Goal: Book appointment/travel/reservation

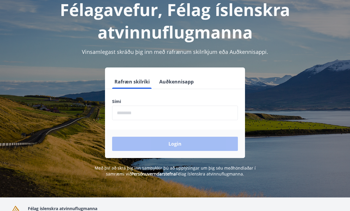
scroll to position [74, 0]
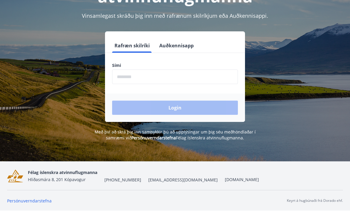
click at [188, 72] on input "phone" at bounding box center [175, 77] width 126 height 15
type input "*"
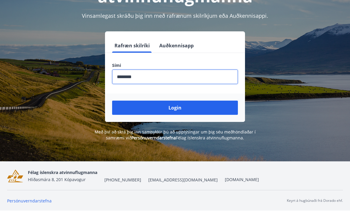
type input "********"
click at [190, 99] on div "Login" at bounding box center [175, 108] width 140 height 28
click at [211, 104] on button "Login" at bounding box center [175, 108] width 126 height 14
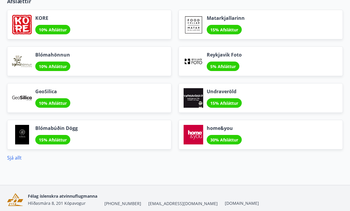
scroll to position [690, 0]
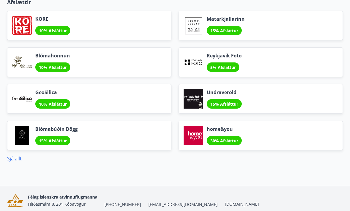
click at [18, 159] on link "Sjá allt" at bounding box center [14, 159] width 15 height 7
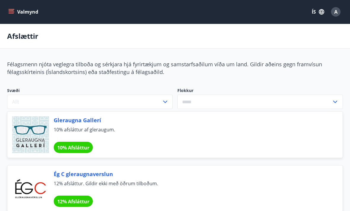
click at [9, 12] on icon "menu" at bounding box center [12, 12] width 7 height 1
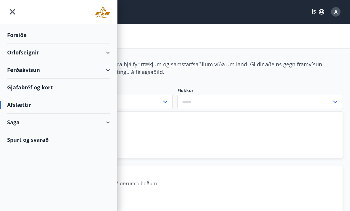
click at [80, 52] on div "Orlofseignir" at bounding box center [58, 52] width 103 height 17
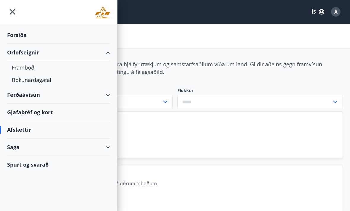
click at [30, 67] on div "Framboð" at bounding box center [58, 67] width 93 height 12
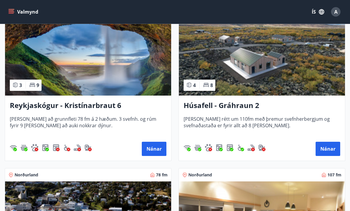
scroll to position [108, 0]
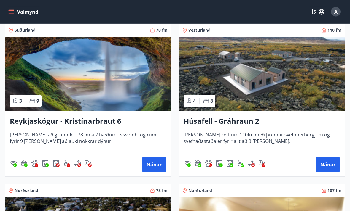
click at [100, 121] on h3 "Reykjaskógur - Kristínarbraut 6" at bounding box center [88, 122] width 157 height 11
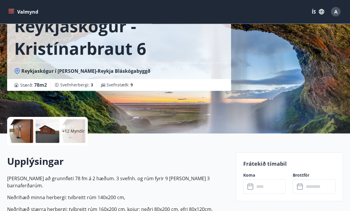
click at [16, 128] on div at bounding box center [21, 132] width 24 height 24
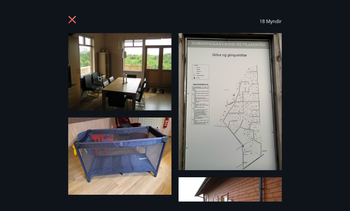
click at [65, 23] on div "18 Myndir" at bounding box center [175, 21] width 336 height 24
click at [75, 18] on icon at bounding box center [72, 20] width 9 height 9
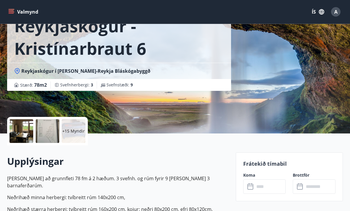
click at [8, 12] on button "Valmynd" at bounding box center [24, 12] width 34 height 11
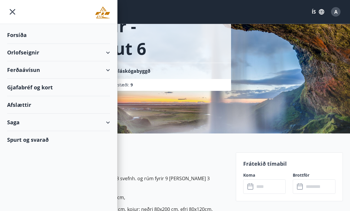
click at [95, 50] on div "Orlofseignir" at bounding box center [58, 52] width 103 height 17
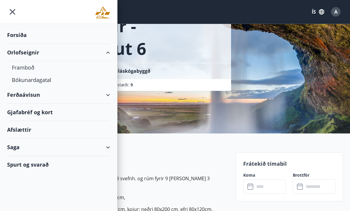
click at [26, 66] on div "Framboð" at bounding box center [58, 67] width 93 height 12
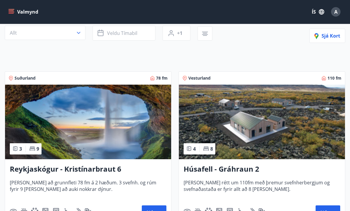
click at [287, 129] on img at bounding box center [262, 122] width 166 height 75
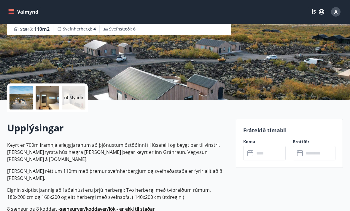
scroll to position [78, 0]
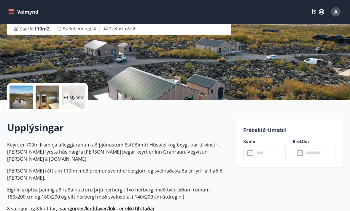
click at [19, 95] on div at bounding box center [21, 98] width 24 height 24
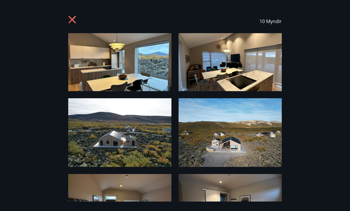
scroll to position [0, 0]
click at [71, 20] on icon at bounding box center [72, 19] width 7 height 7
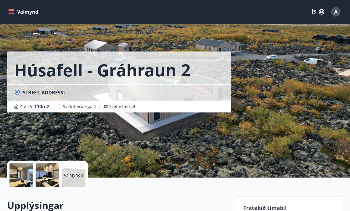
scroll to position [19, 0]
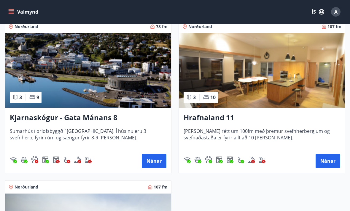
click at [257, 114] on h3 "Hrafnaland 11" at bounding box center [262, 118] width 157 height 11
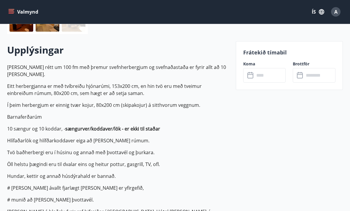
scroll to position [115, 0]
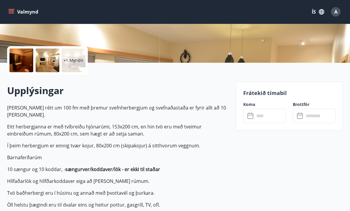
click at [25, 59] on div at bounding box center [21, 61] width 24 height 24
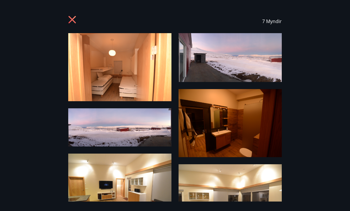
scroll to position [0, 0]
click at [74, 17] on icon at bounding box center [72, 20] width 9 height 9
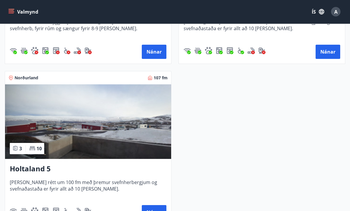
click at [38, 169] on h3 "Holtaland 5" at bounding box center [88, 169] width 157 height 11
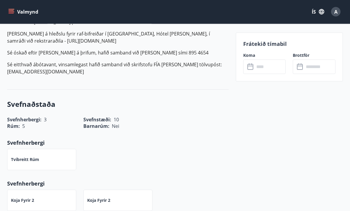
scroll to position [334, 0]
click at [262, 66] on input "text" at bounding box center [269, 67] width 31 height 15
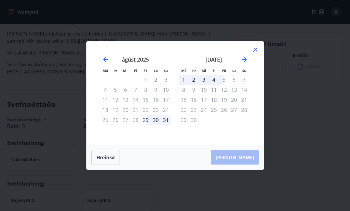
click at [244, 63] on icon "Move forward to switch to the next month." at bounding box center [244, 59] width 7 height 7
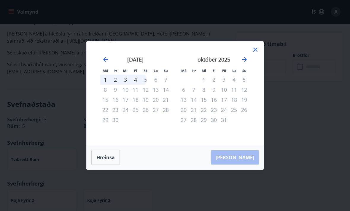
click at [246, 63] on icon "Move forward to switch to the next month." at bounding box center [244, 59] width 7 height 7
click at [244, 63] on icon "Move forward to switch to the next month." at bounding box center [244, 59] width 7 height 7
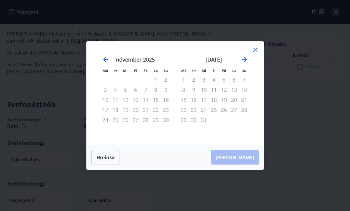
click at [243, 62] on icon "Move forward to switch to the next month." at bounding box center [244, 59] width 5 height 5
click at [244, 63] on icon "Move forward to switch to the next month." at bounding box center [244, 59] width 7 height 7
click at [243, 63] on icon "Move forward to switch to the next month." at bounding box center [244, 59] width 7 height 7
click at [246, 63] on icon "Move forward to switch to the next month." at bounding box center [244, 59] width 7 height 7
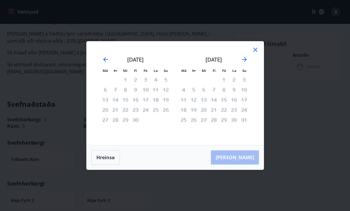
click at [257, 53] on icon at bounding box center [255, 49] width 7 height 7
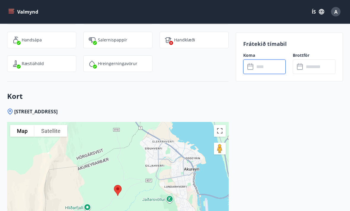
click at [9, 15] on button "Valmynd" at bounding box center [24, 12] width 34 height 11
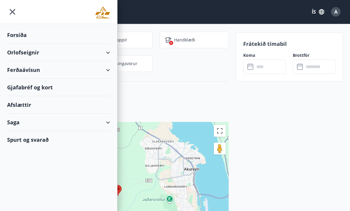
click at [106, 49] on div "Orlofseignir" at bounding box center [58, 52] width 103 height 17
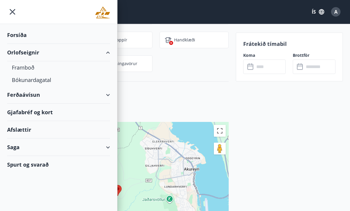
click at [41, 81] on div "Bókunardagatal" at bounding box center [58, 80] width 93 height 12
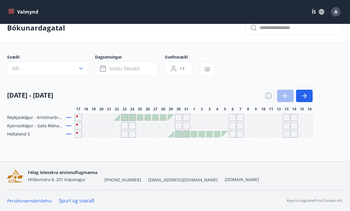
scroll to position [1, 0]
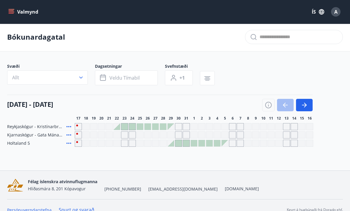
click at [306, 104] on icon "button" at bounding box center [304, 105] width 7 height 7
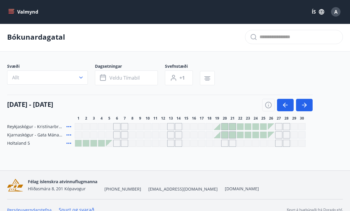
click at [304, 106] on icon "button" at bounding box center [304, 105] width 7 height 7
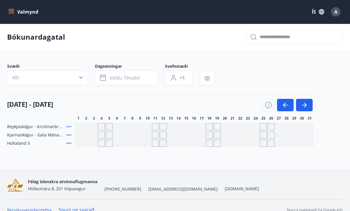
click at [305, 106] on icon "button" at bounding box center [304, 105] width 7 height 7
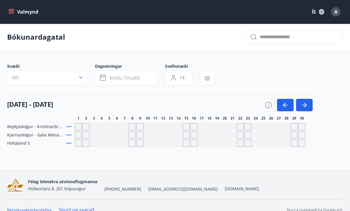
click at [308, 104] on icon "button" at bounding box center [304, 105] width 7 height 7
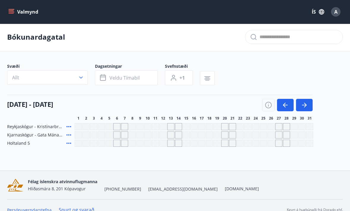
click at [307, 104] on icon "button" at bounding box center [304, 105] width 7 height 7
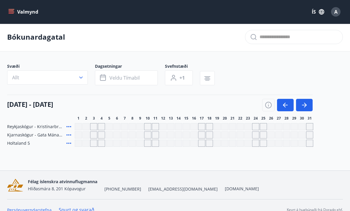
click at [256, 144] on div "Gráir dagar eru ekki bókanlegir" at bounding box center [255, 143] width 7 height 7
click at [263, 145] on div "Gráir dagar eru ekki bókanlegir" at bounding box center [263, 143] width 7 height 7
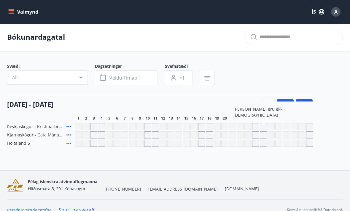
click at [307, 105] on icon "button" at bounding box center [304, 105] width 7 height 7
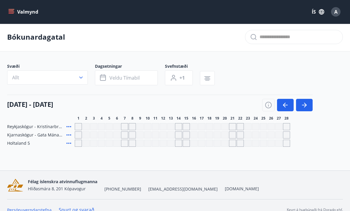
click at [310, 102] on button "button" at bounding box center [304, 105] width 17 height 12
click at [311, 104] on button "button" at bounding box center [304, 105] width 17 height 12
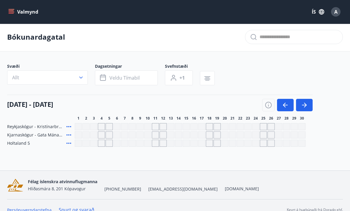
click at [308, 106] on button "button" at bounding box center [304, 105] width 17 height 12
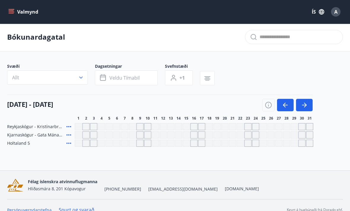
click at [308, 106] on icon "button" at bounding box center [304, 105] width 7 height 7
click at [309, 104] on button "button" at bounding box center [304, 105] width 17 height 12
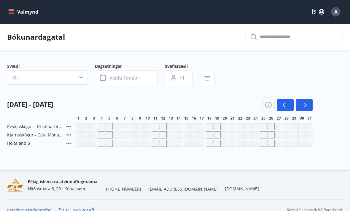
click at [309, 104] on button "button" at bounding box center [304, 105] width 17 height 12
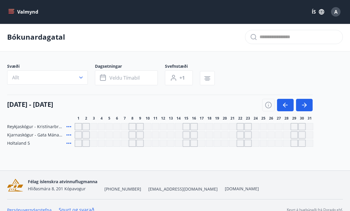
click at [309, 103] on button "button" at bounding box center [304, 105] width 17 height 12
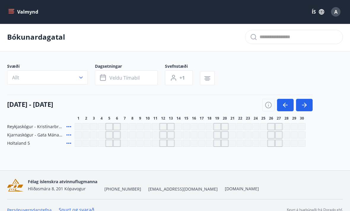
click at [309, 103] on button "button" at bounding box center [304, 105] width 17 height 12
click at [308, 104] on button "button" at bounding box center [304, 105] width 17 height 12
click at [309, 104] on button "button" at bounding box center [304, 105] width 17 height 12
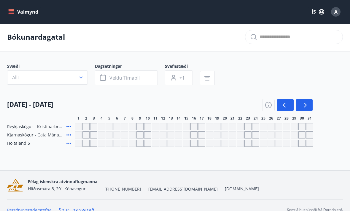
click at [309, 103] on button "button" at bounding box center [304, 105] width 17 height 12
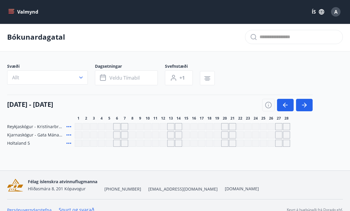
click at [309, 103] on button "button" at bounding box center [304, 105] width 17 height 12
click at [309, 105] on button "button" at bounding box center [304, 105] width 17 height 12
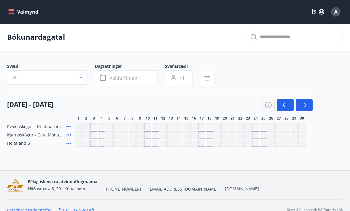
click at [8, 13] on button "Valmynd" at bounding box center [24, 12] width 34 height 11
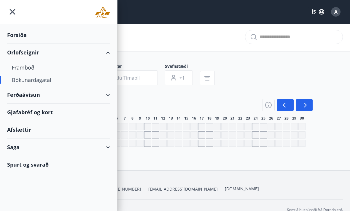
click at [39, 163] on div "Spurt og svarað" at bounding box center [58, 164] width 103 height 17
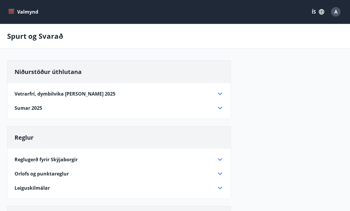
click at [220, 91] on icon at bounding box center [219, 93] width 7 height 7
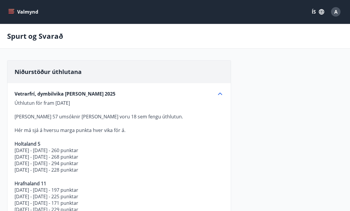
click at [13, 12] on icon "menu" at bounding box center [12, 12] width 7 height 1
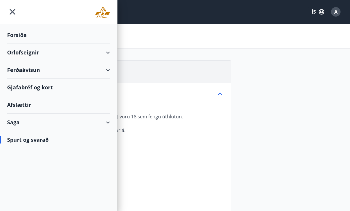
click at [23, 36] on div "Forsíða" at bounding box center [58, 34] width 103 height 17
